Goal: Transaction & Acquisition: Purchase product/service

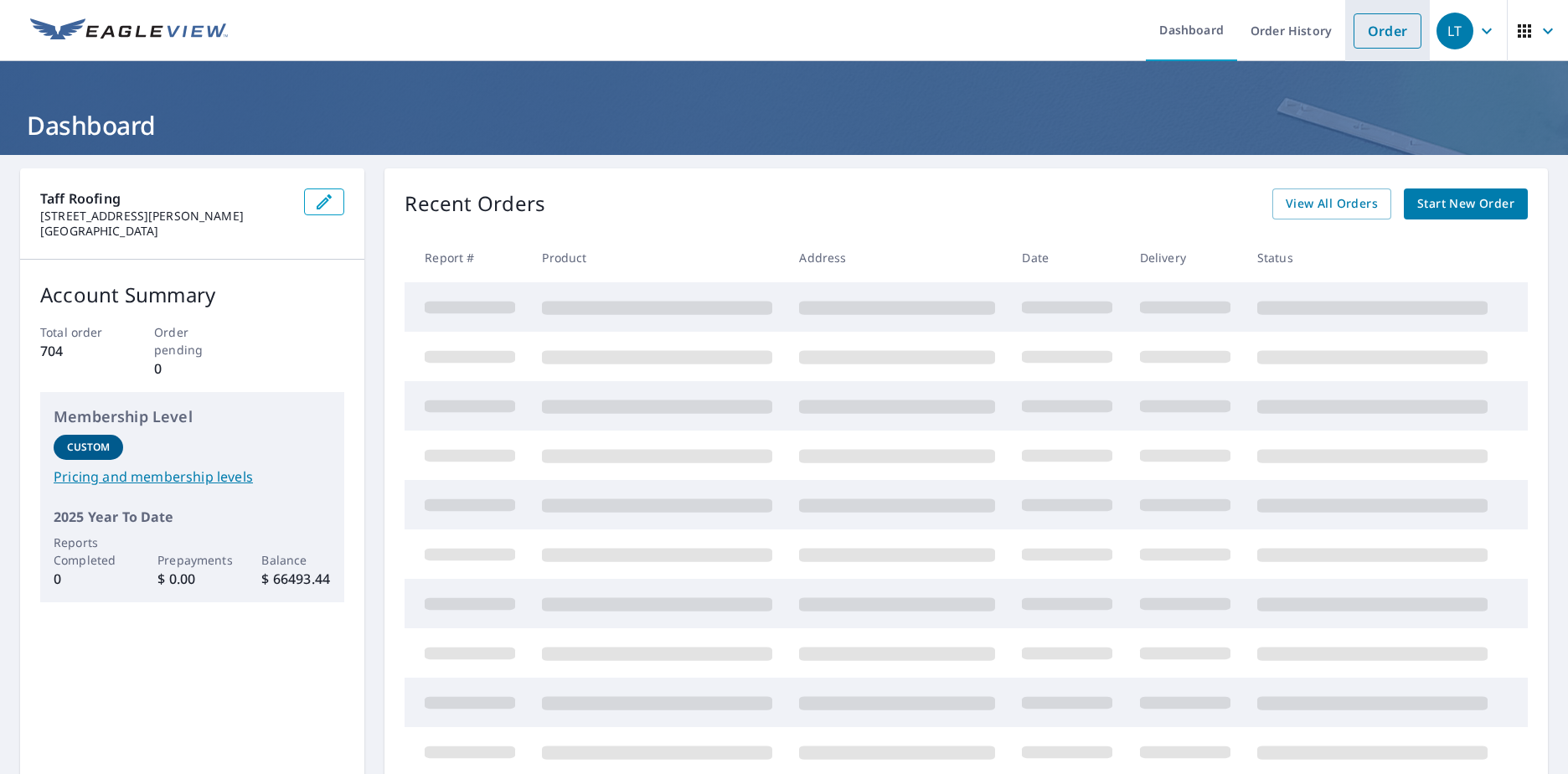
click at [1372, 38] on link "Order" at bounding box center [1388, 31] width 68 height 35
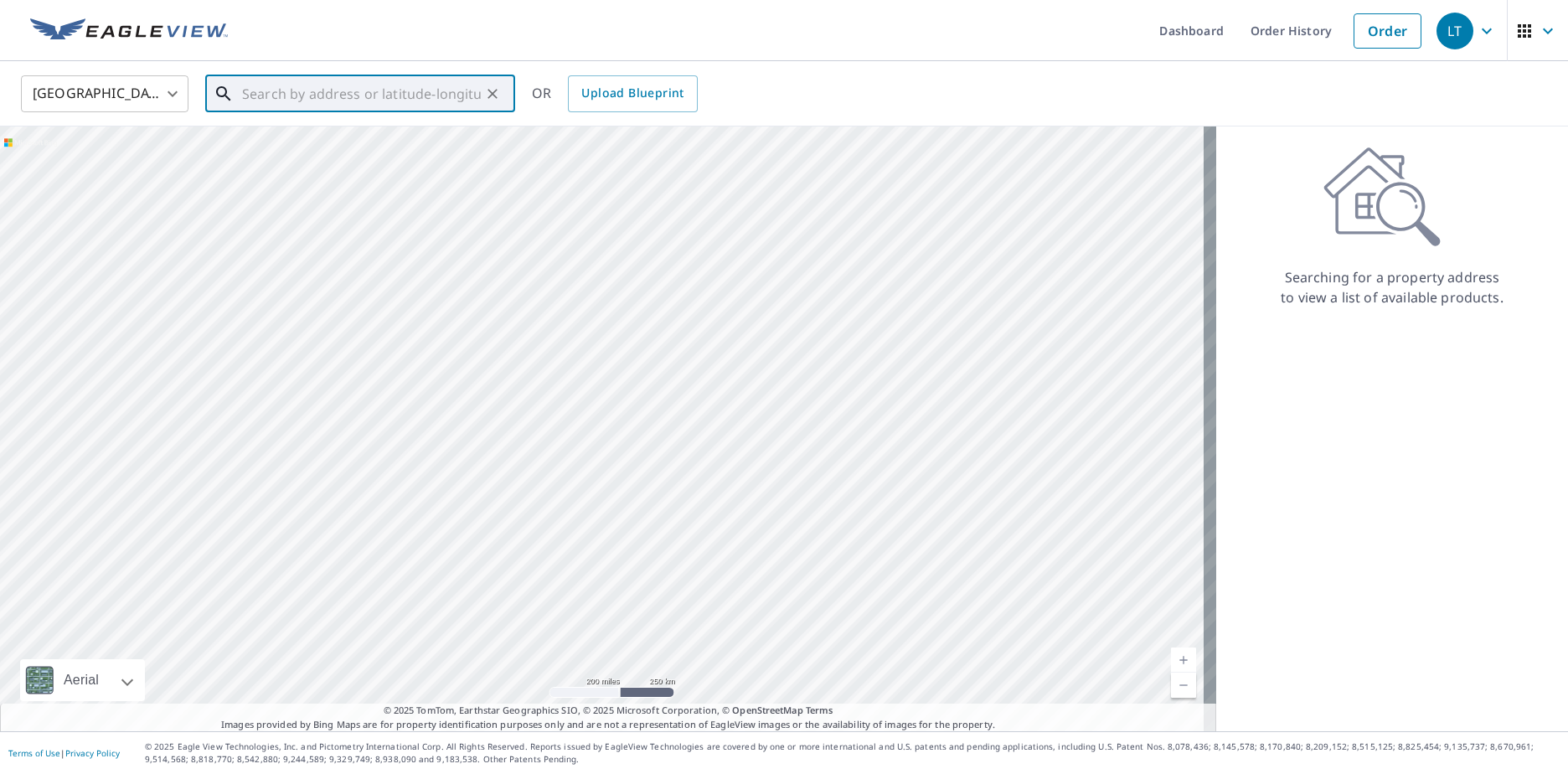
click at [369, 104] on input "text" at bounding box center [361, 93] width 239 height 47
click at [280, 133] on span "[STREET_ADDRESS]" at bounding box center [370, 143] width 263 height 20
type input "[STREET_ADDRESS]"
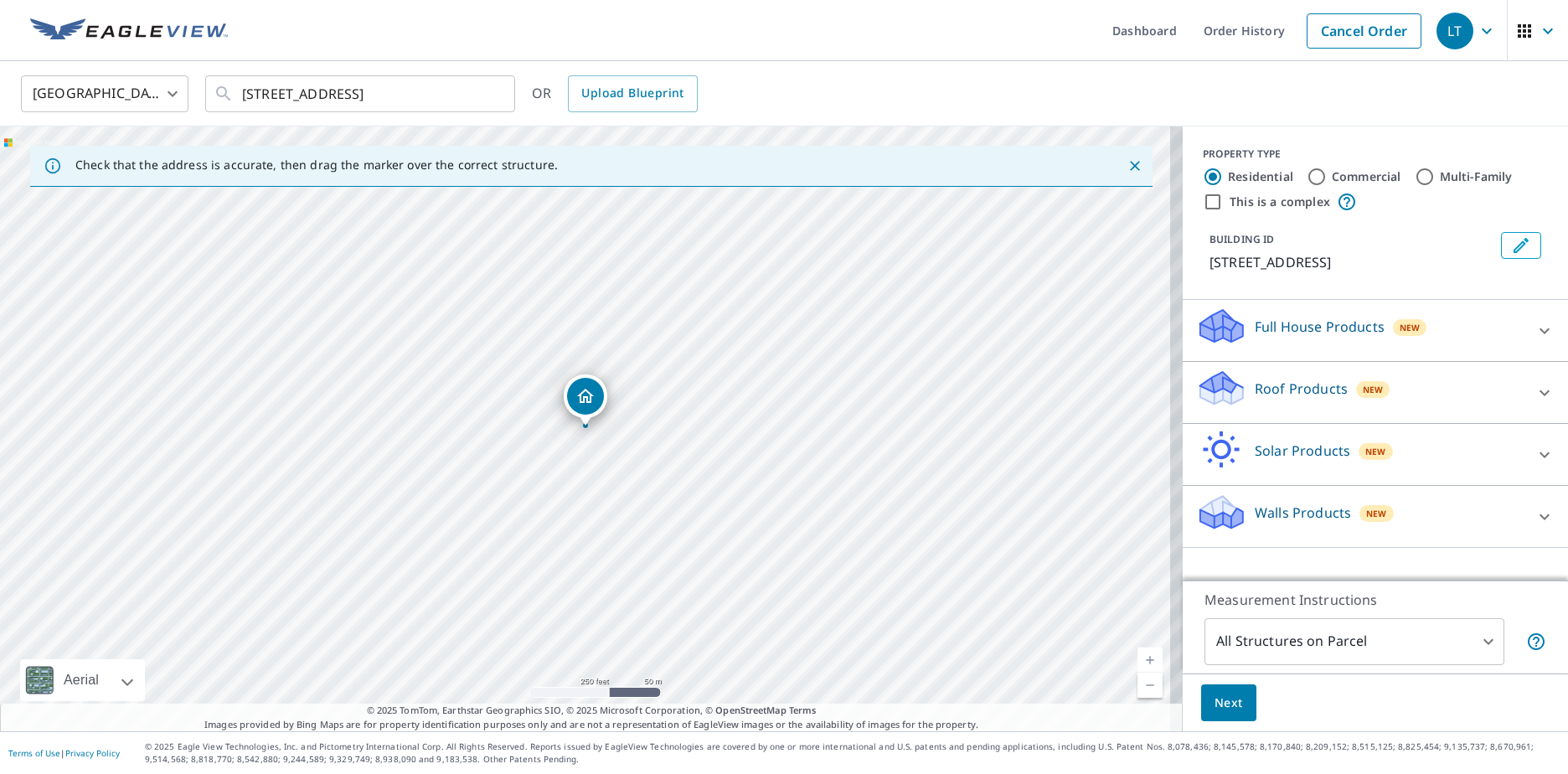
click at [1513, 251] on icon "Edit building 1" at bounding box center [1521, 246] width 20 height 20
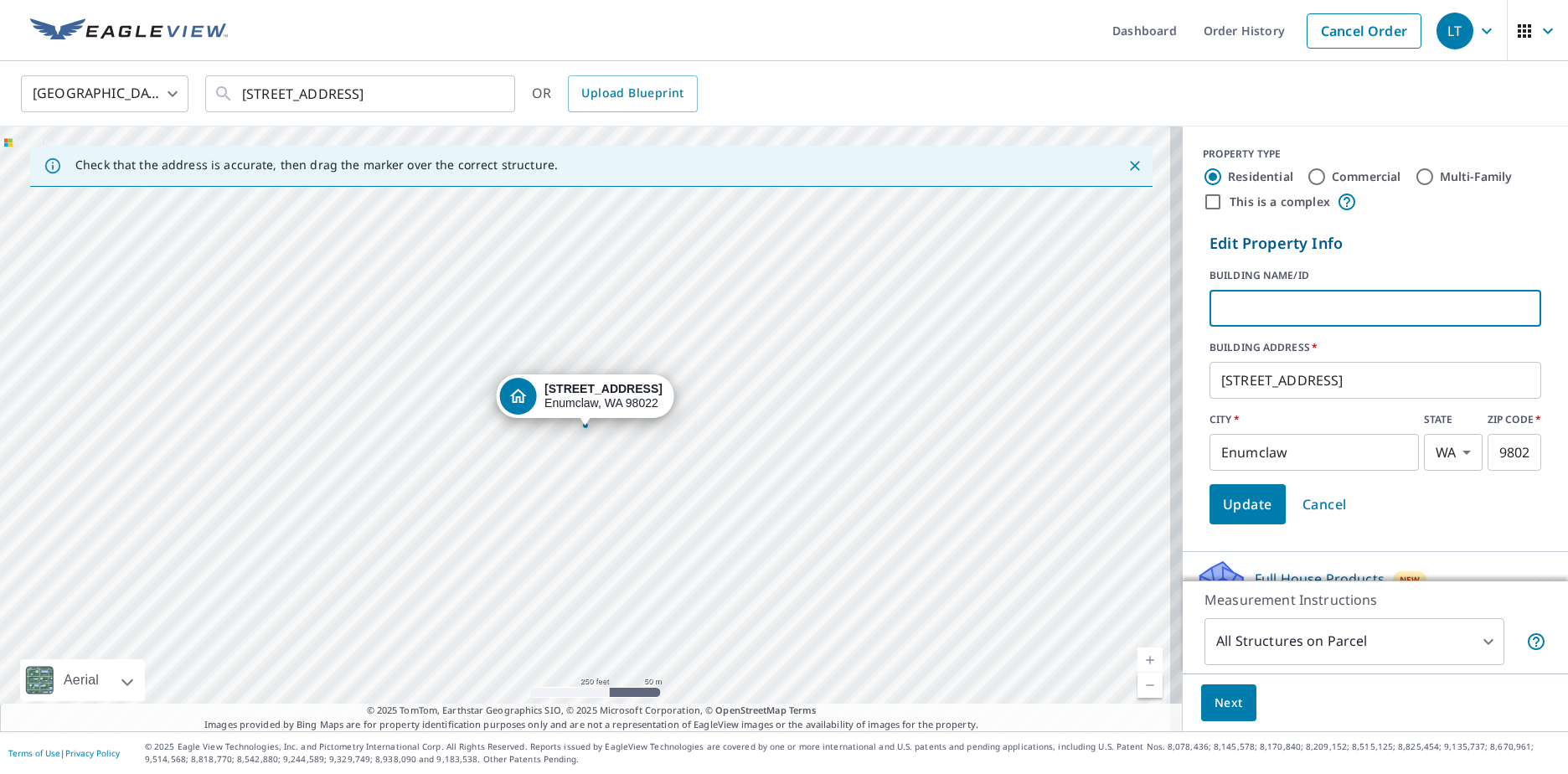
click at [1339, 314] on input "text" at bounding box center [1375, 308] width 331 height 47
type input "[PERSON_NAME] Residence"
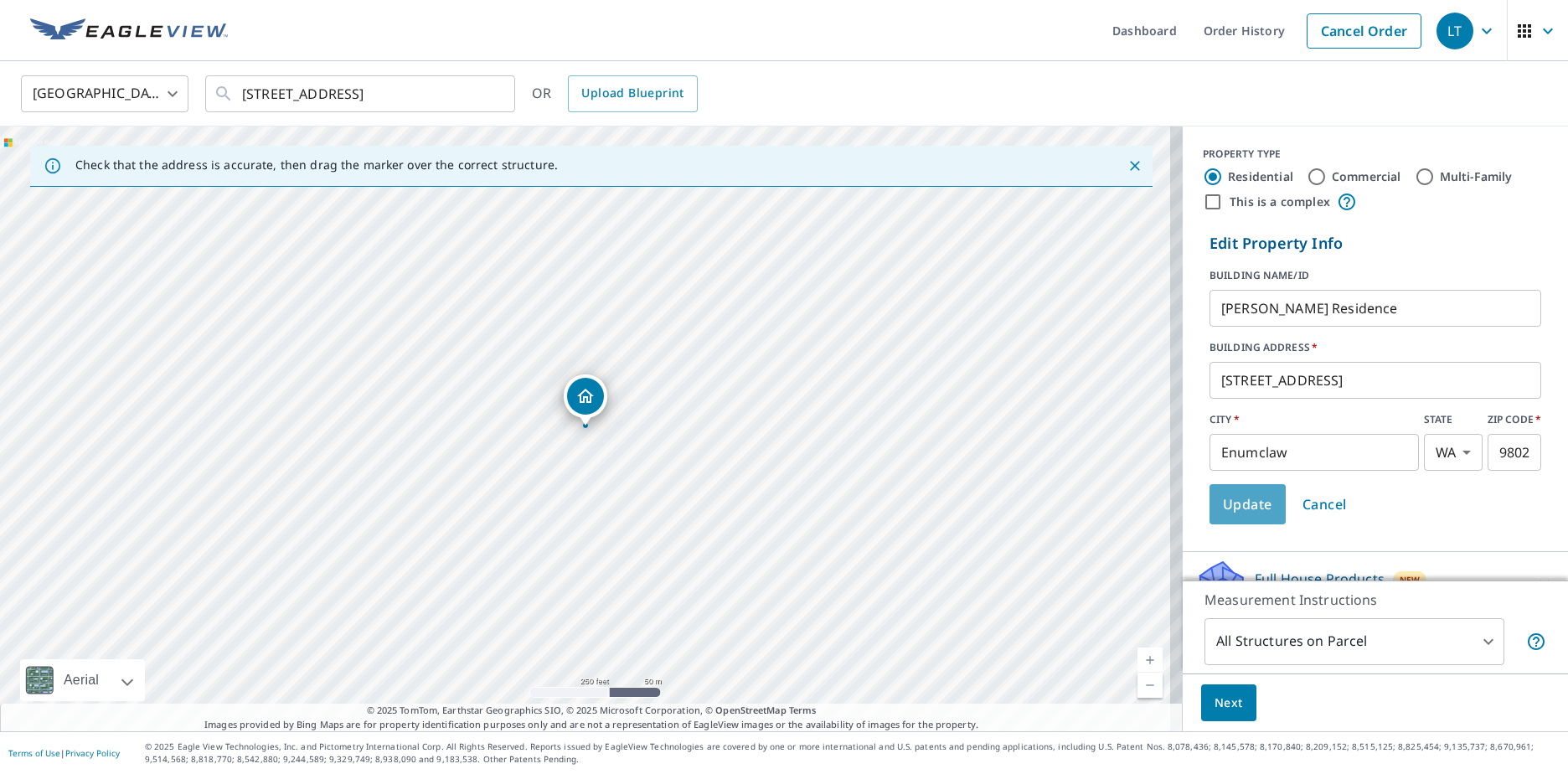
click at [1243, 494] on span "Update" at bounding box center [1248, 504] width 49 height 24
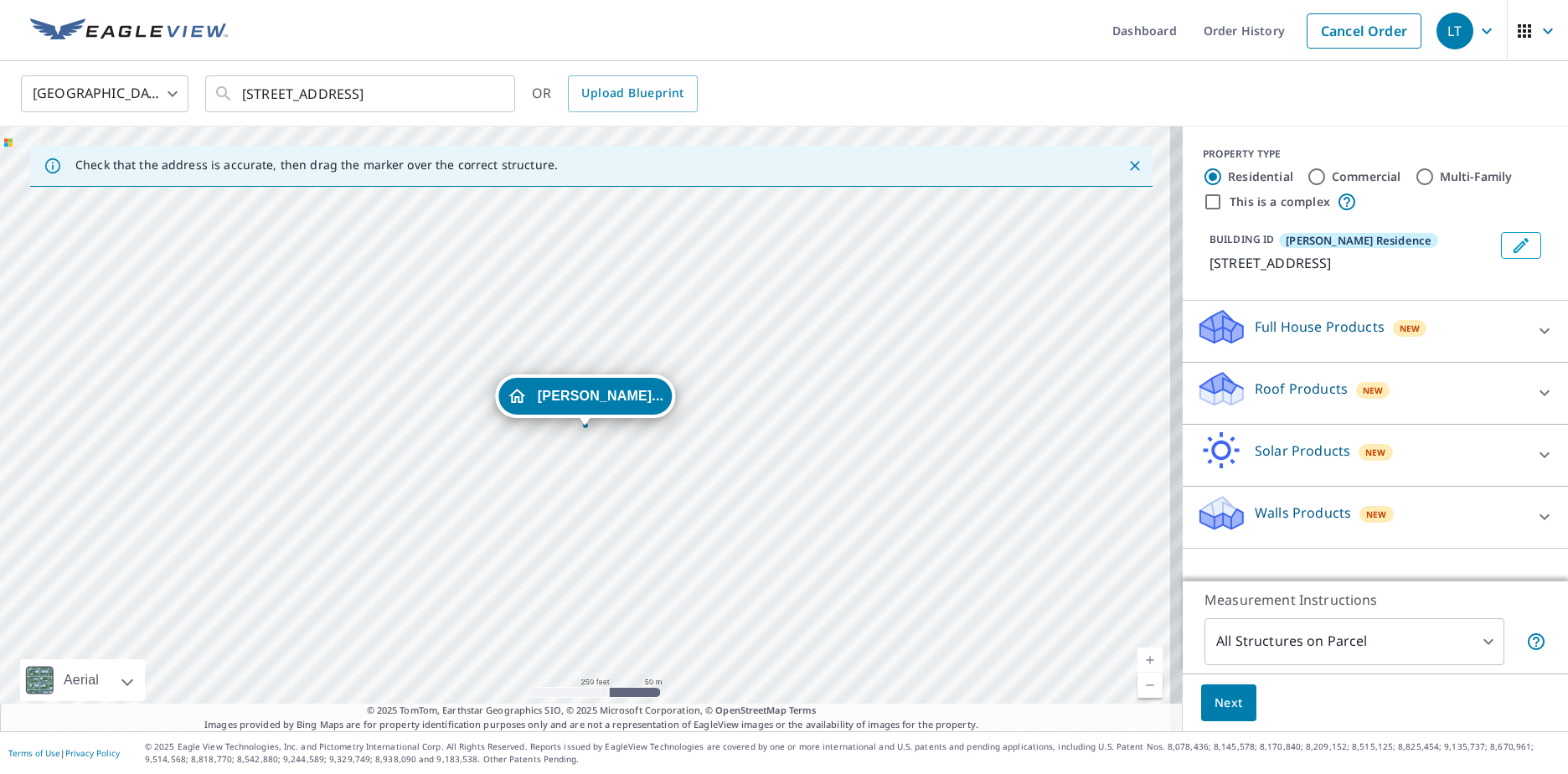
click at [1141, 658] on link "Current Level 17, Zoom In" at bounding box center [1150, 660] width 25 height 25
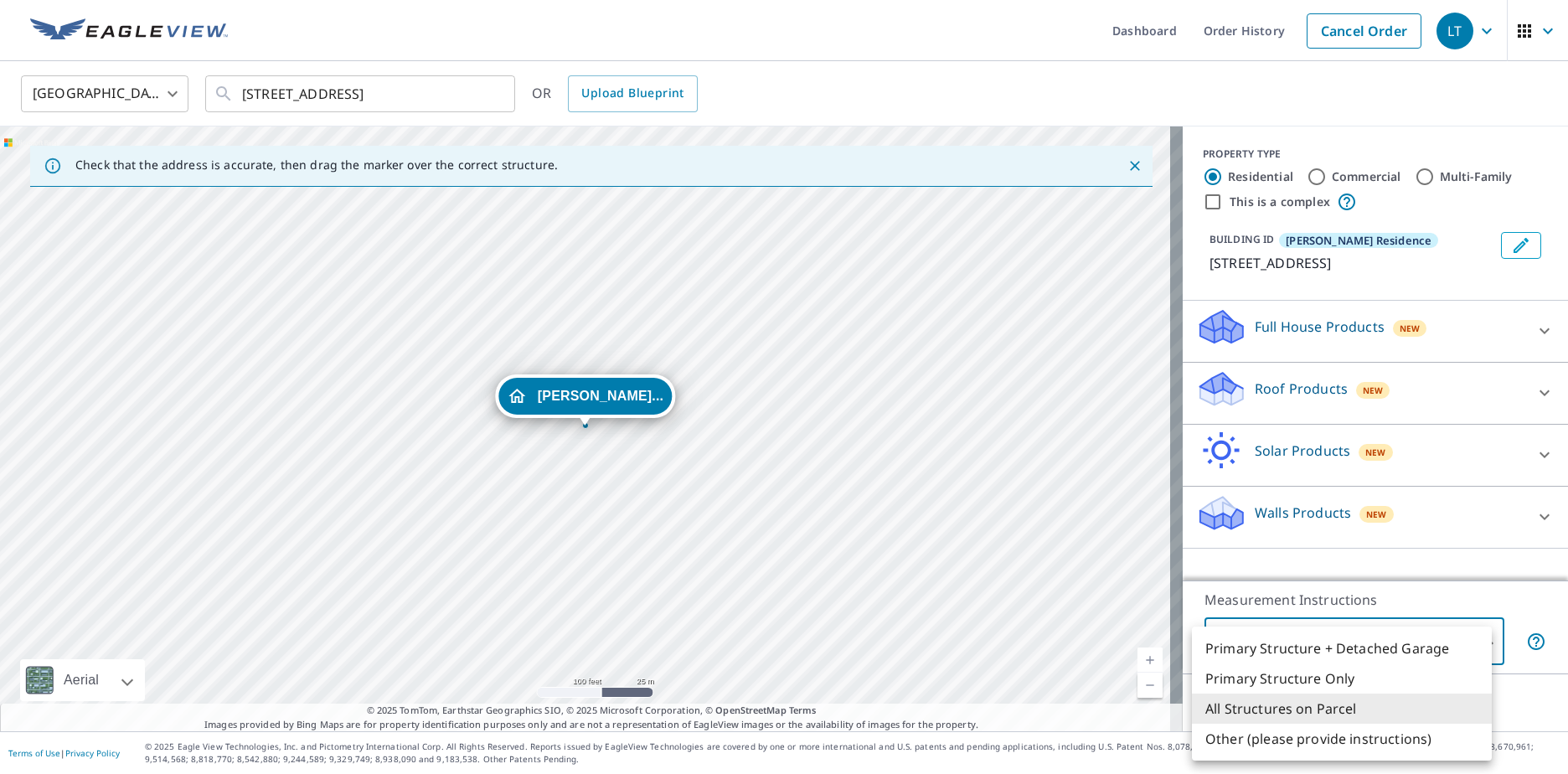
click at [1477, 641] on body "LT LT Dashboard Order History Cancel Order [PERSON_NAME][GEOGRAPHIC_DATA] US ​ …" at bounding box center [784, 387] width 1568 height 774
click at [1340, 674] on li "Primary Structure Only" at bounding box center [1341, 678] width 300 height 30
type input "2"
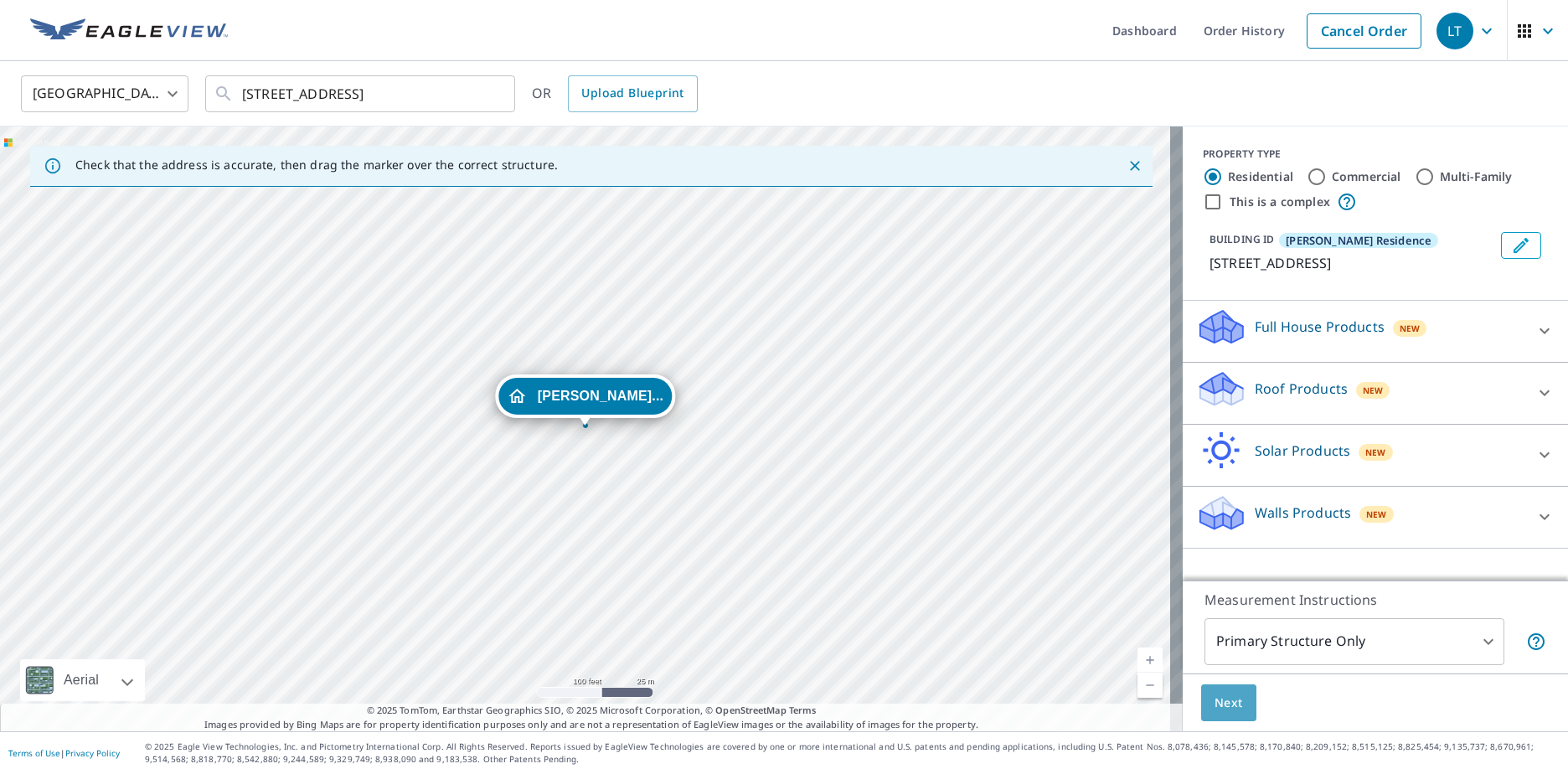
click at [1214, 698] on span "Next" at bounding box center [1229, 703] width 29 height 21
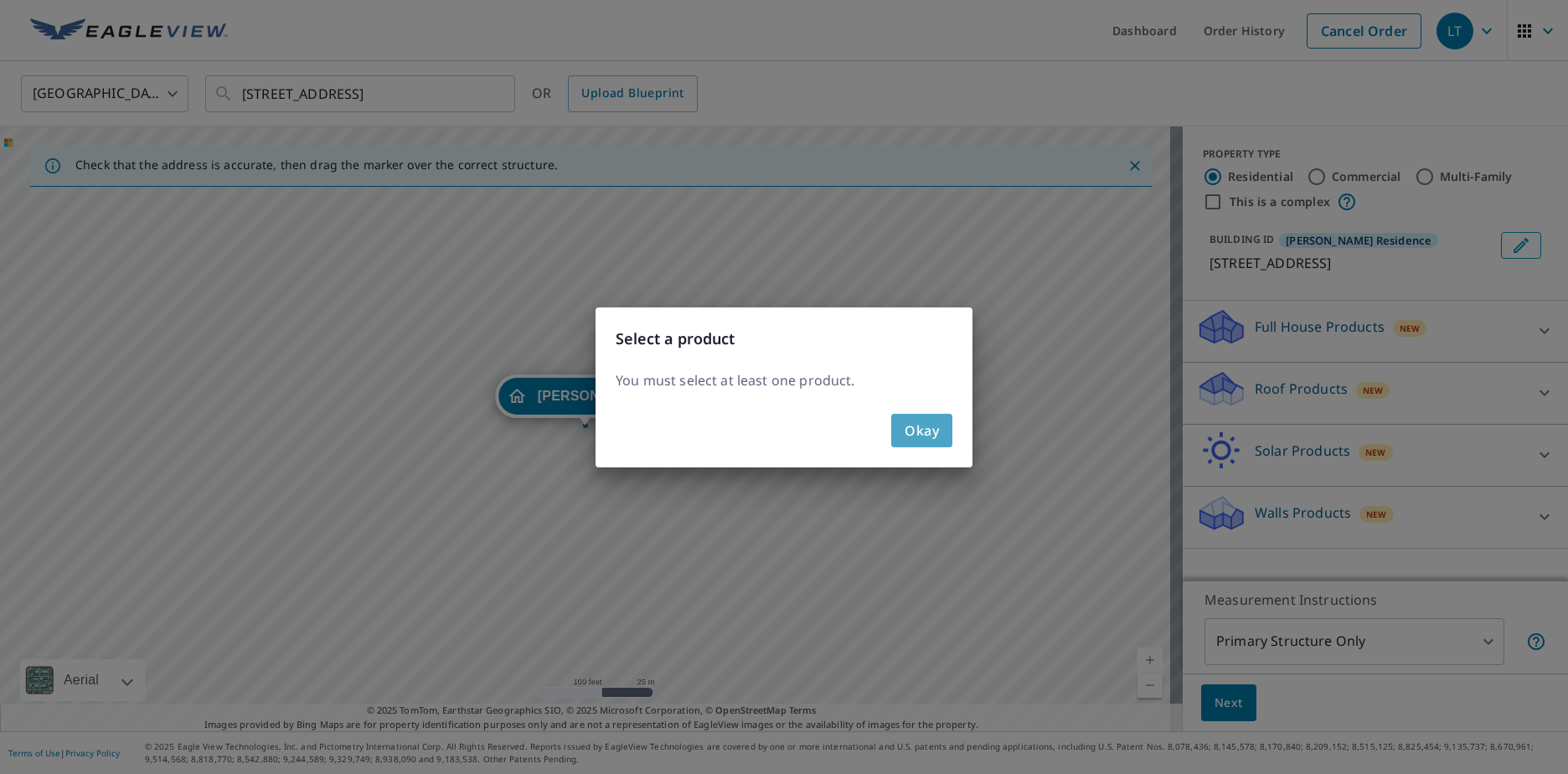
click at [926, 432] on span "Okay" at bounding box center [921, 431] width 34 height 24
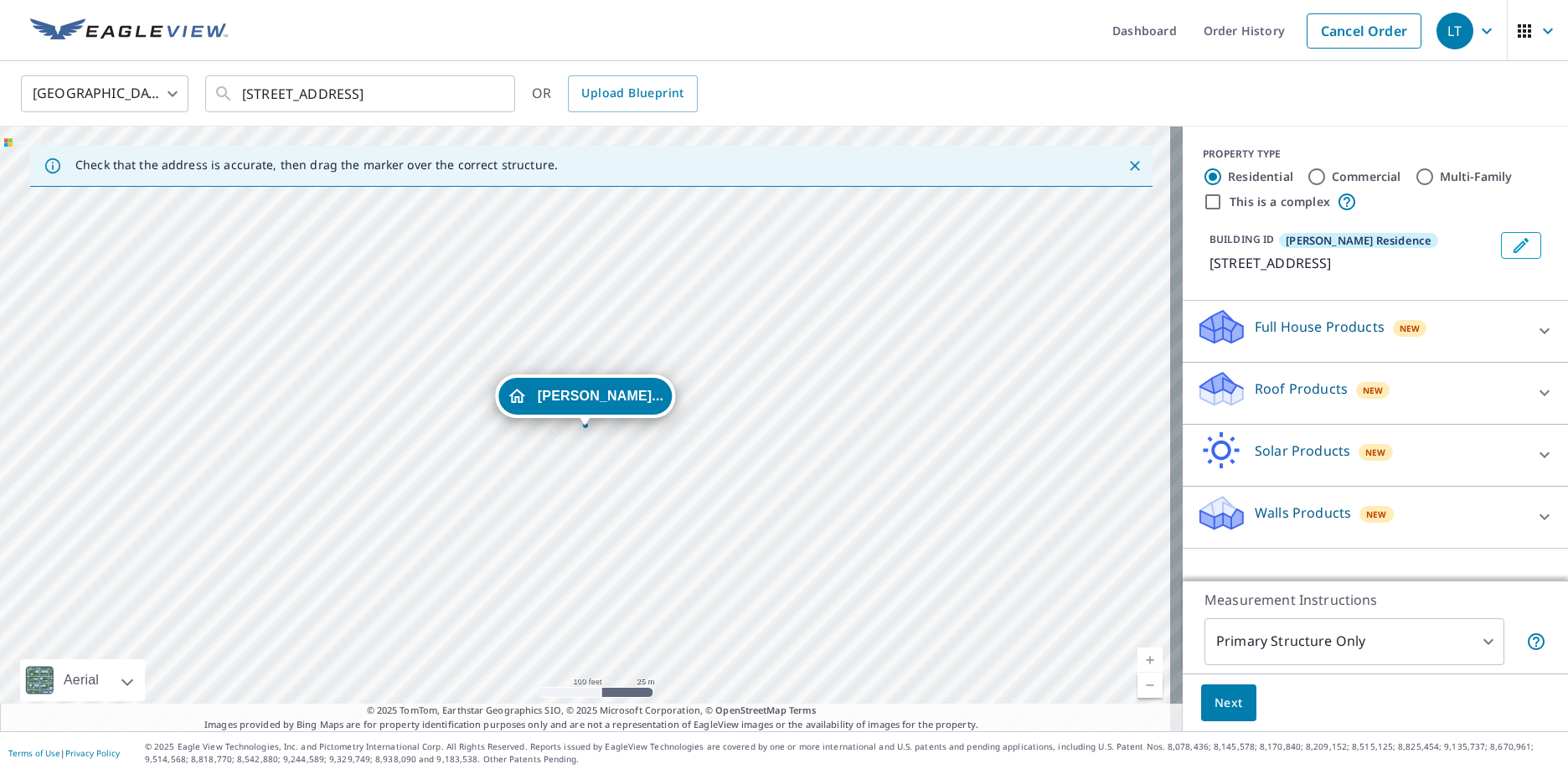
click at [1223, 394] on icon at bounding box center [1220, 389] width 50 height 39
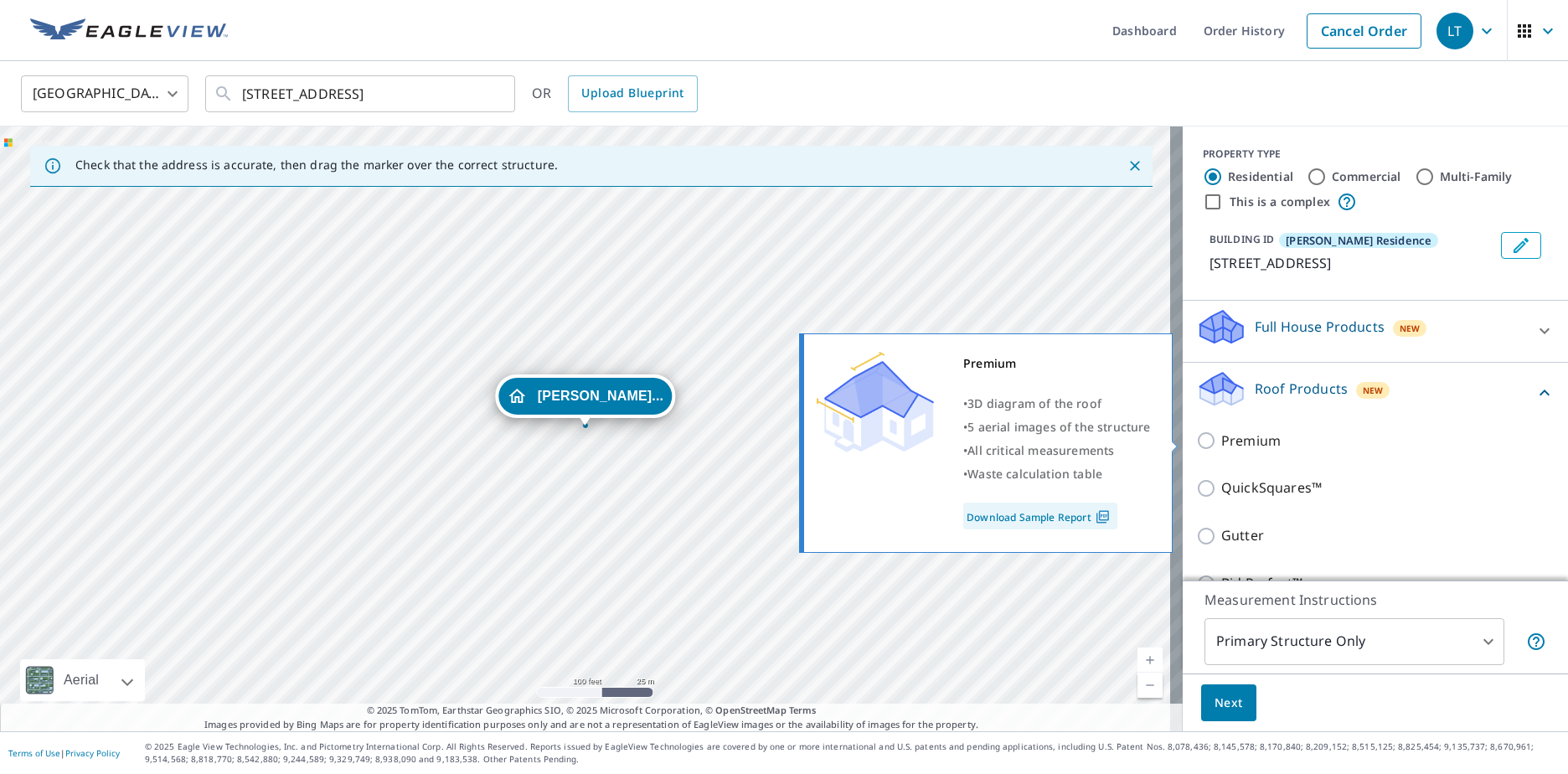
click at [1221, 444] on p "Premium" at bounding box center [1251, 441] width 59 height 21
click at [1221, 444] on input "Premium" at bounding box center [1209, 441] width 25 height 20
checkbox input "true"
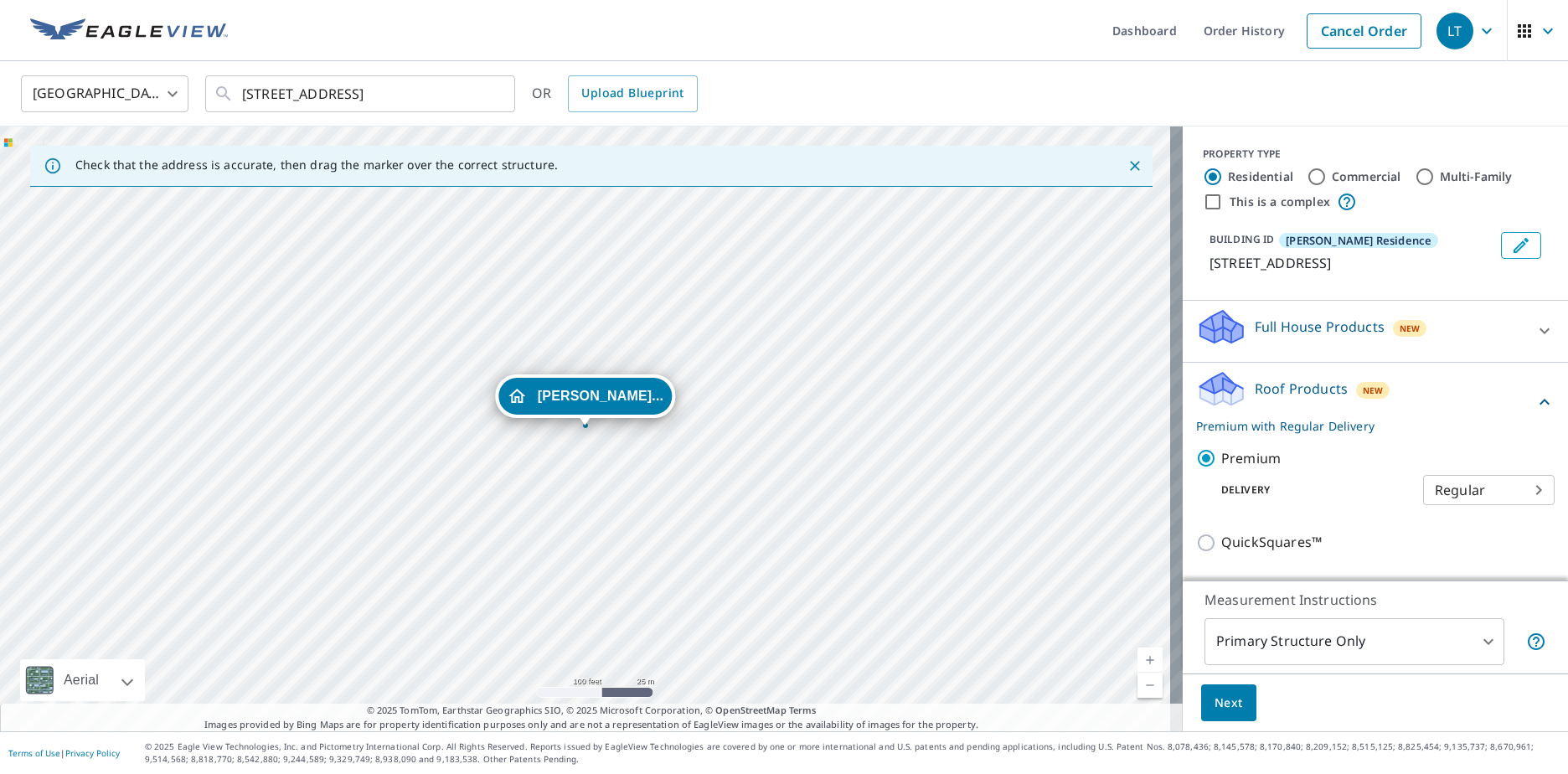
click at [1226, 715] on button "Next" at bounding box center [1228, 703] width 55 height 37
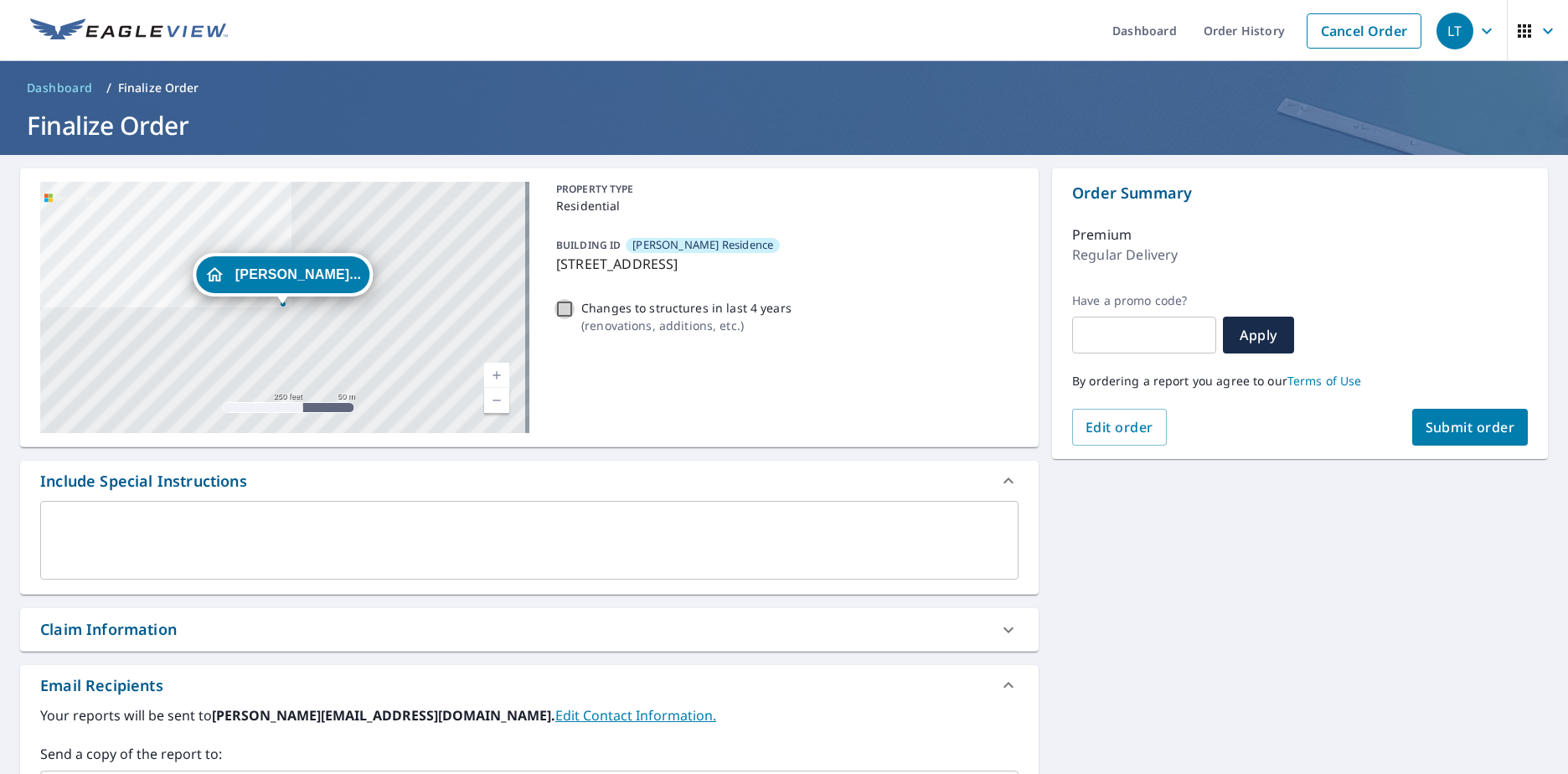
click at [564, 308] on input "Changes to structures in last 4 years ( renovations, additions, etc. )" at bounding box center [564, 309] width 20 height 20
checkbox input "true"
click at [1446, 438] on button "Submit order" at bounding box center [1470, 427] width 116 height 37
checkbox input "true"
